Goal: Task Accomplishment & Management: Use online tool/utility

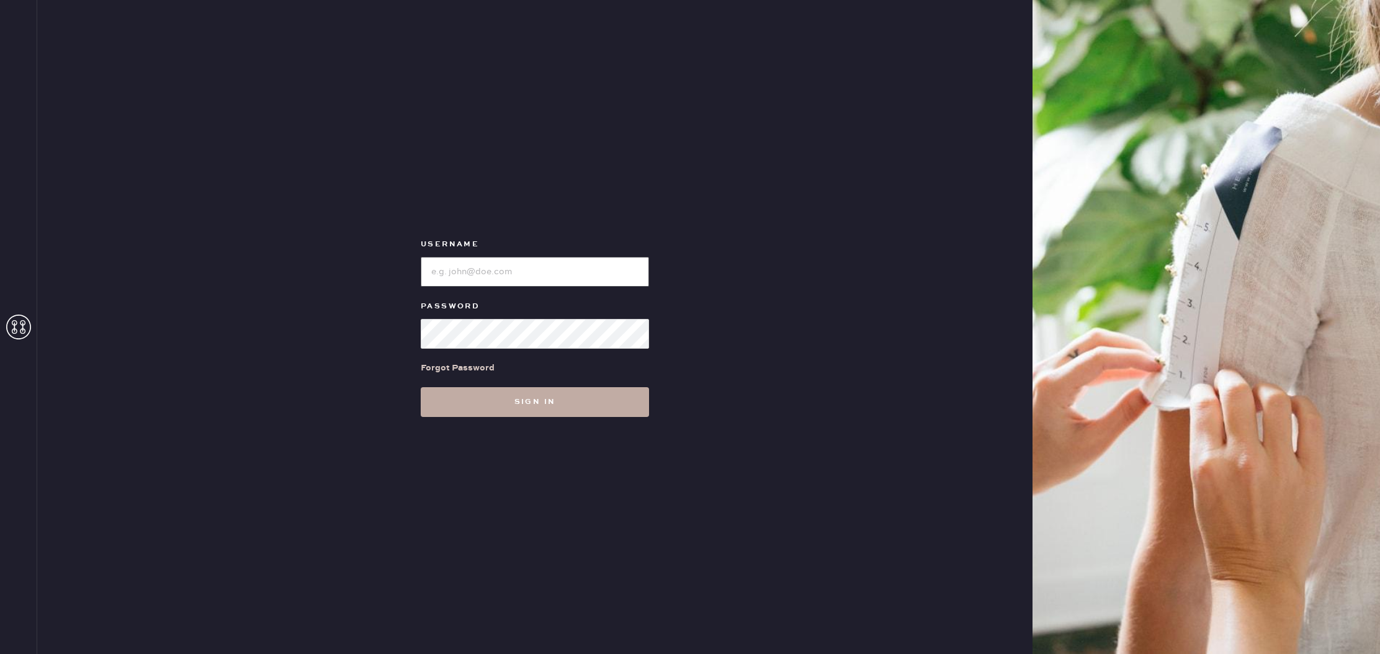
type input "reformationbeverlyhills"
click at [573, 402] on button "Sign in" at bounding box center [535, 402] width 228 height 30
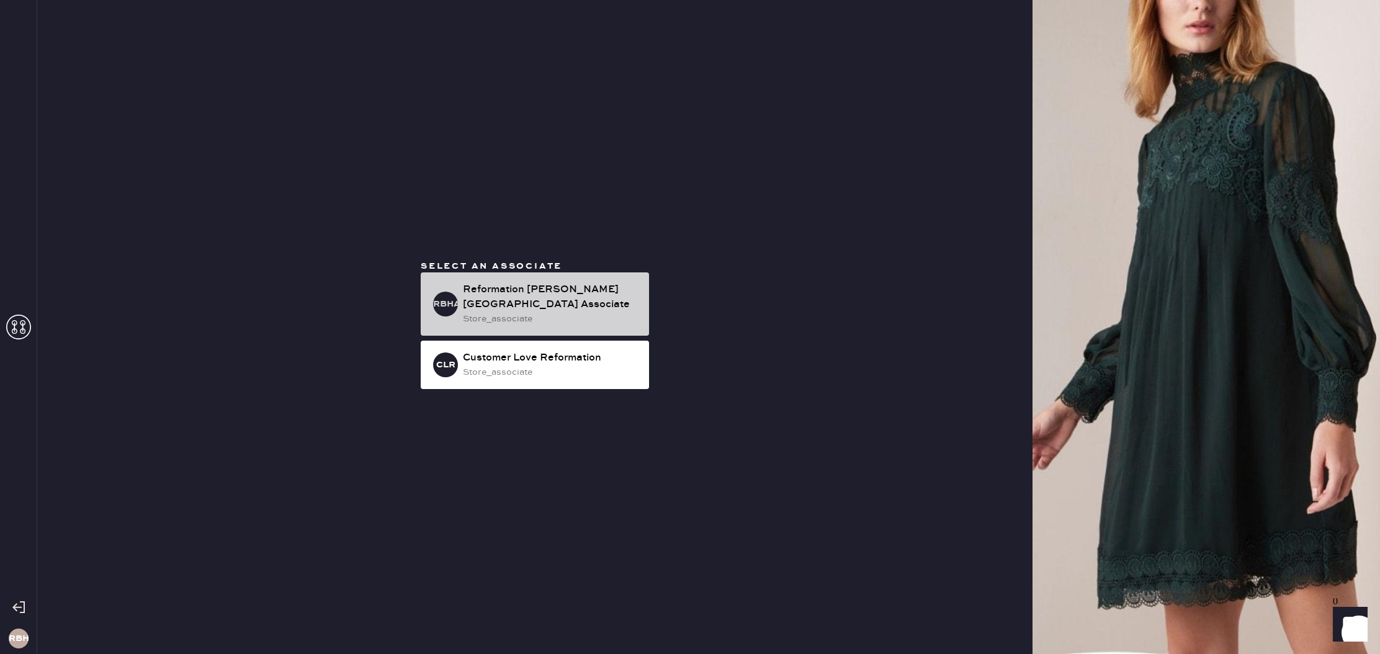
click at [547, 300] on div "Reformation [PERSON_NAME][GEOGRAPHIC_DATA] Associate" at bounding box center [551, 297] width 176 height 30
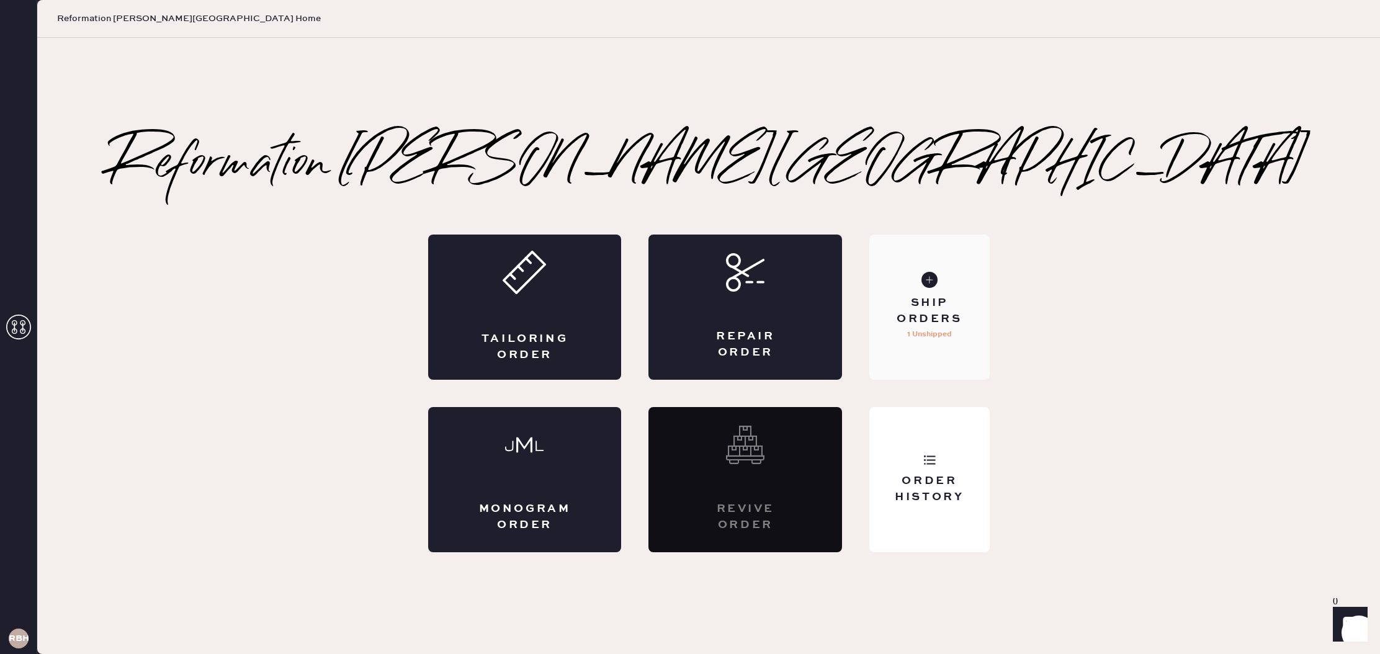
click at [953, 329] on div "Ship Orders 1 Unshipped" at bounding box center [929, 306] width 120 height 145
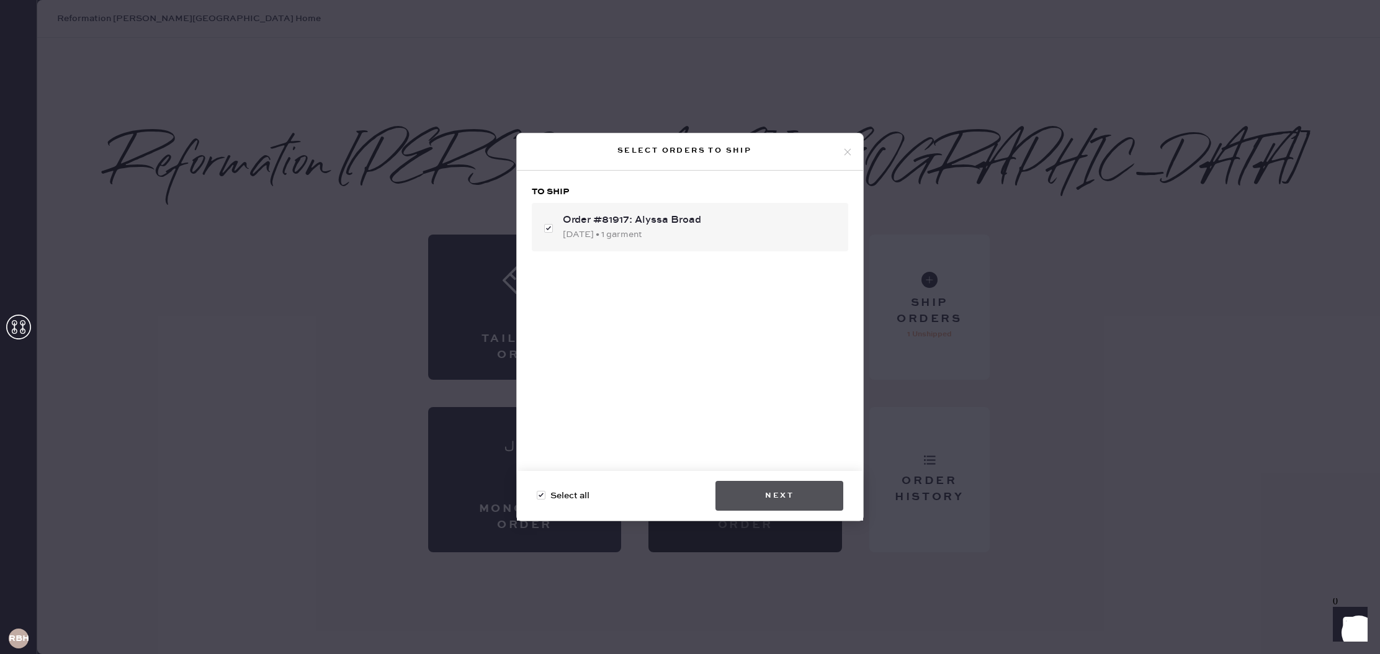
click at [795, 493] on button "Next" at bounding box center [779, 496] width 128 height 30
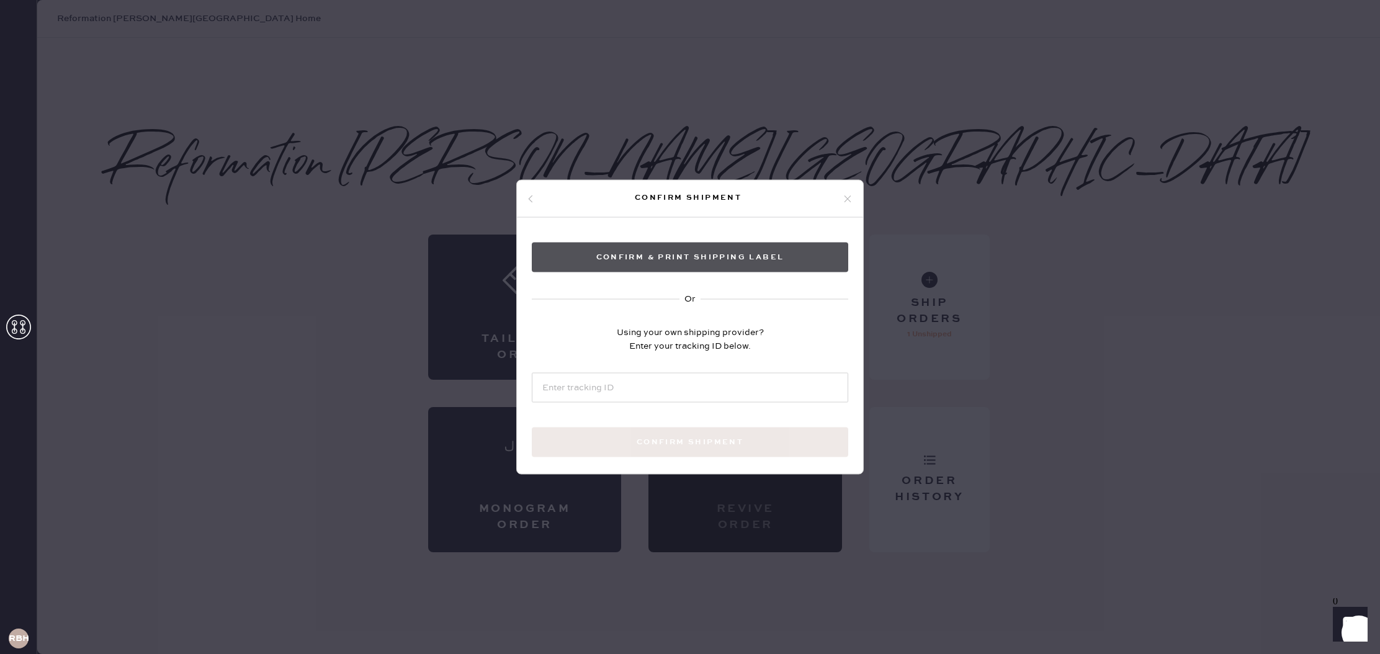
click at [731, 257] on button "Confirm & Print shipping label" at bounding box center [690, 258] width 316 height 30
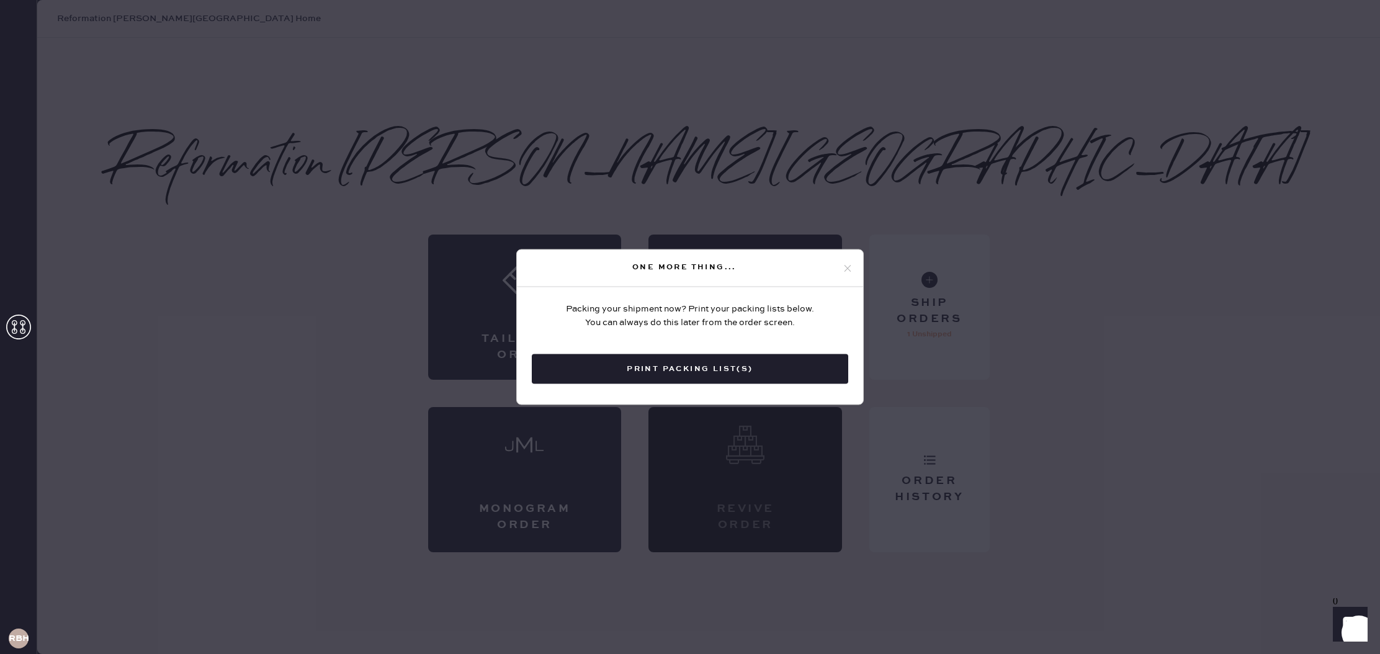
click at [715, 361] on button "Print Packing List(s)" at bounding box center [690, 369] width 316 height 30
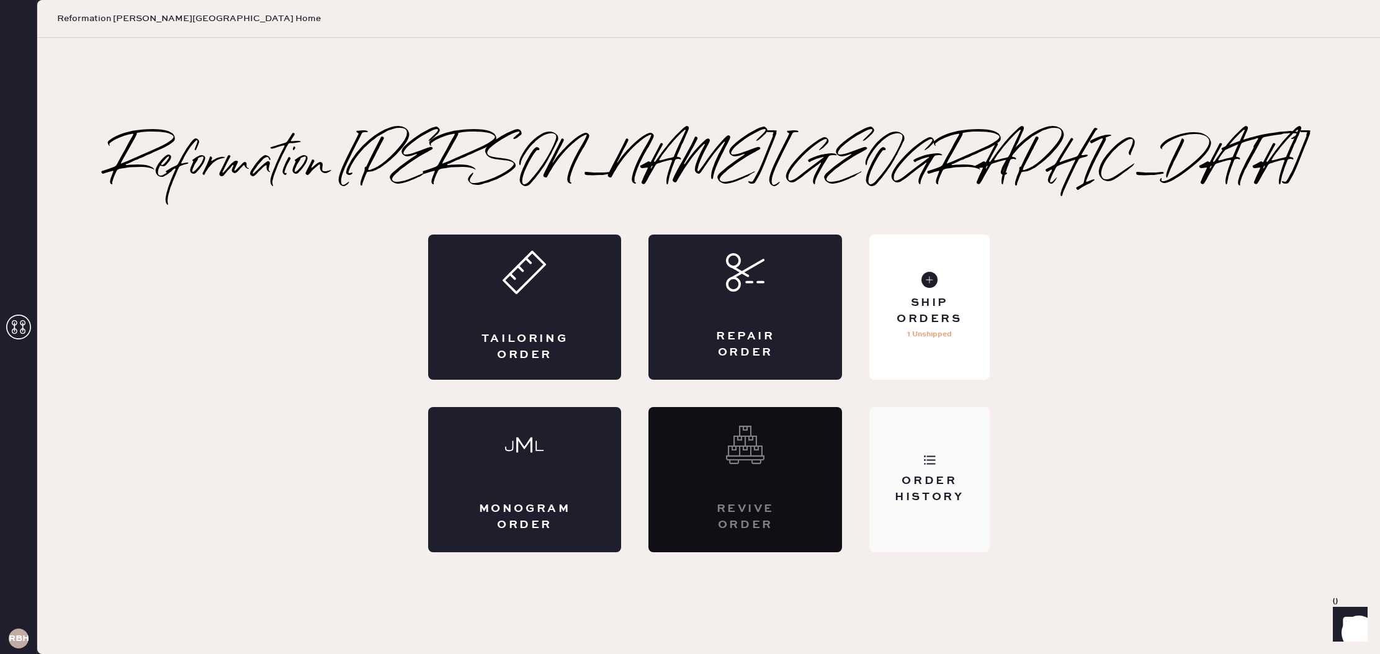
click at [917, 448] on div "Order History" at bounding box center [929, 479] width 120 height 145
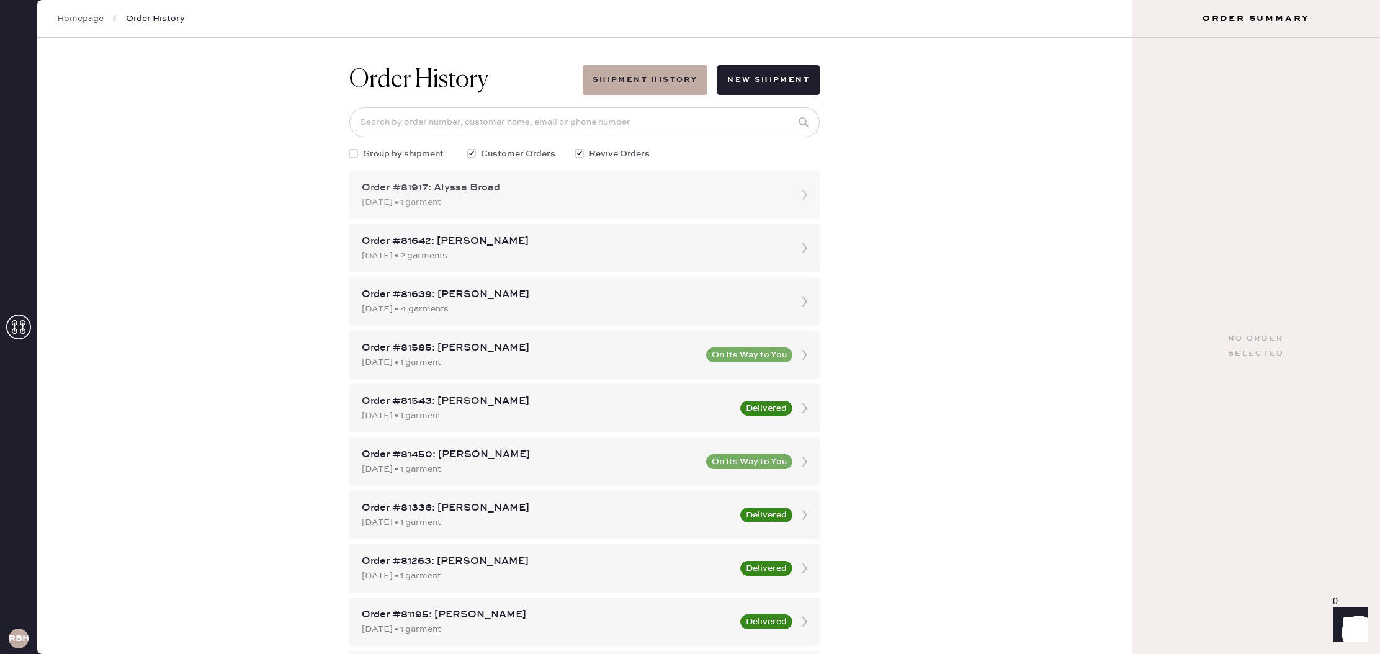
click at [568, 200] on div "[DATE] • 1 garment" at bounding box center [573, 202] width 423 height 14
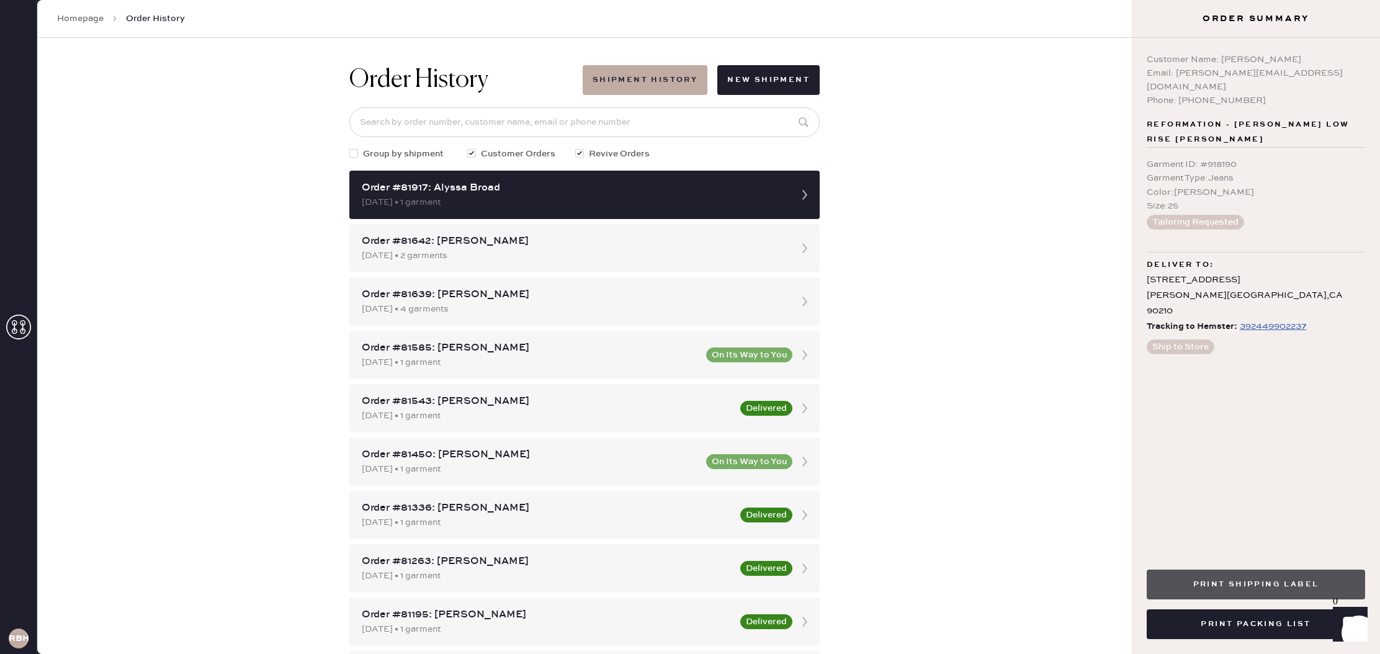
click at [1200, 588] on button "Print Shipping Label" at bounding box center [1255, 584] width 218 height 30
